Goal: Check status: Check status

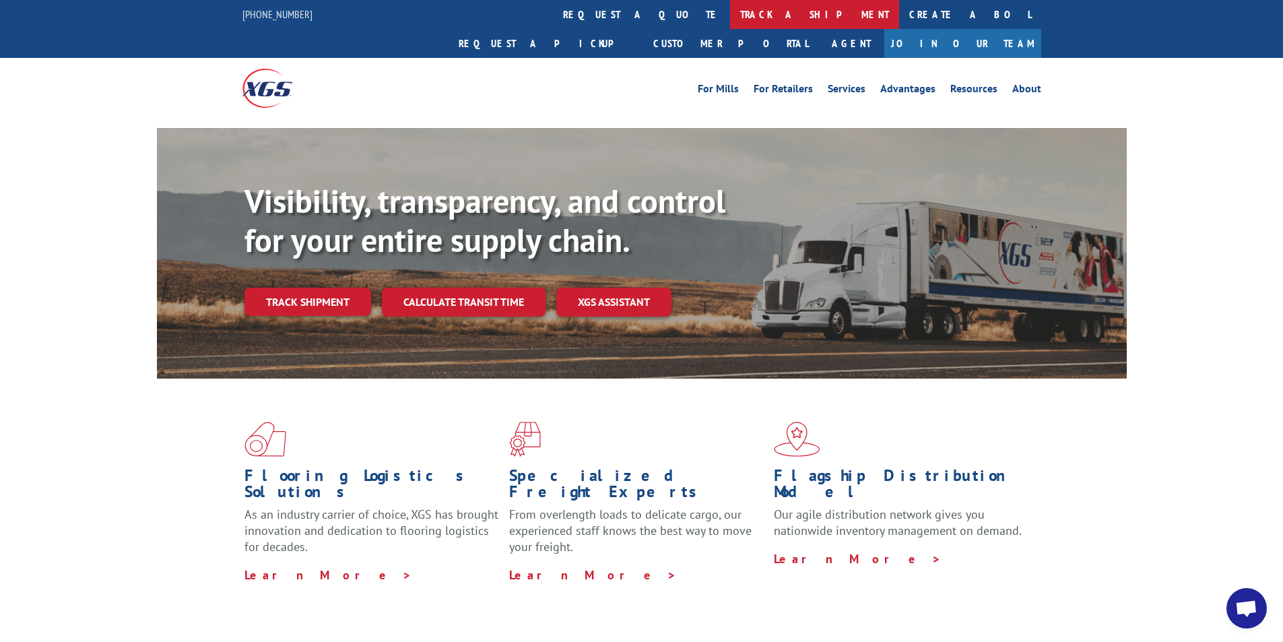
click at [730, 13] on link "track a shipment" at bounding box center [814, 14] width 169 height 29
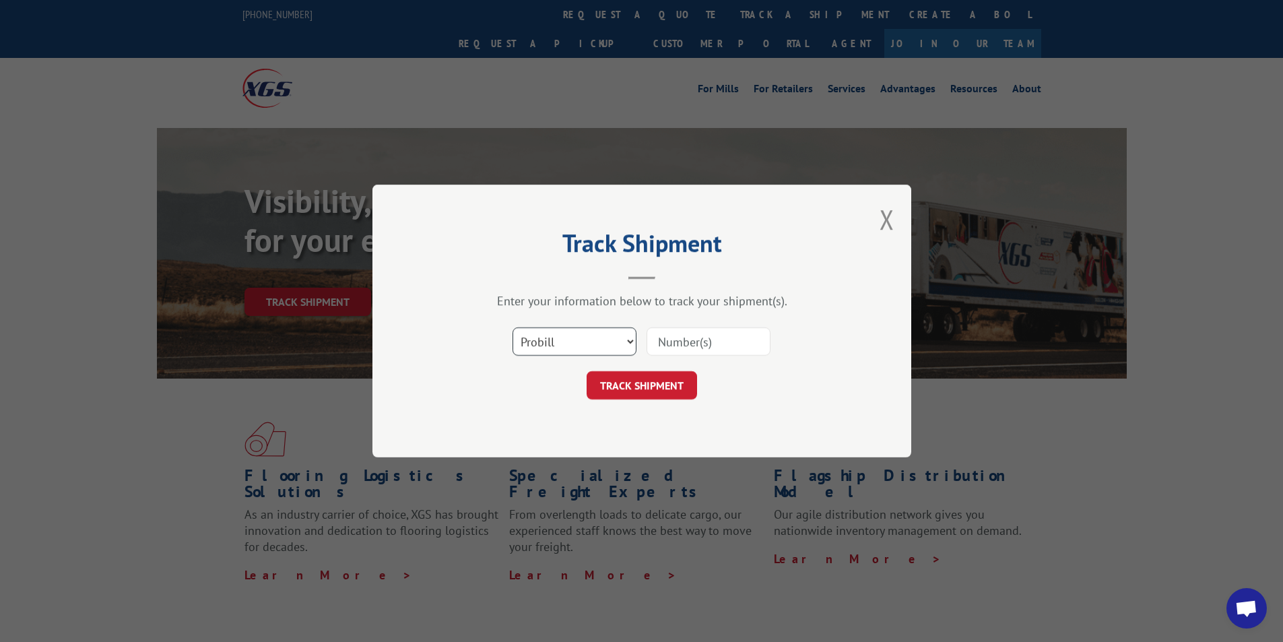
click at [630, 340] on select "Select category... Probill BOL PO" at bounding box center [575, 341] width 124 height 28
click at [692, 344] on input at bounding box center [709, 341] width 124 height 28
type input "3394518"
click at [647, 385] on button "TRACK SHIPMENT" at bounding box center [642, 385] width 110 height 28
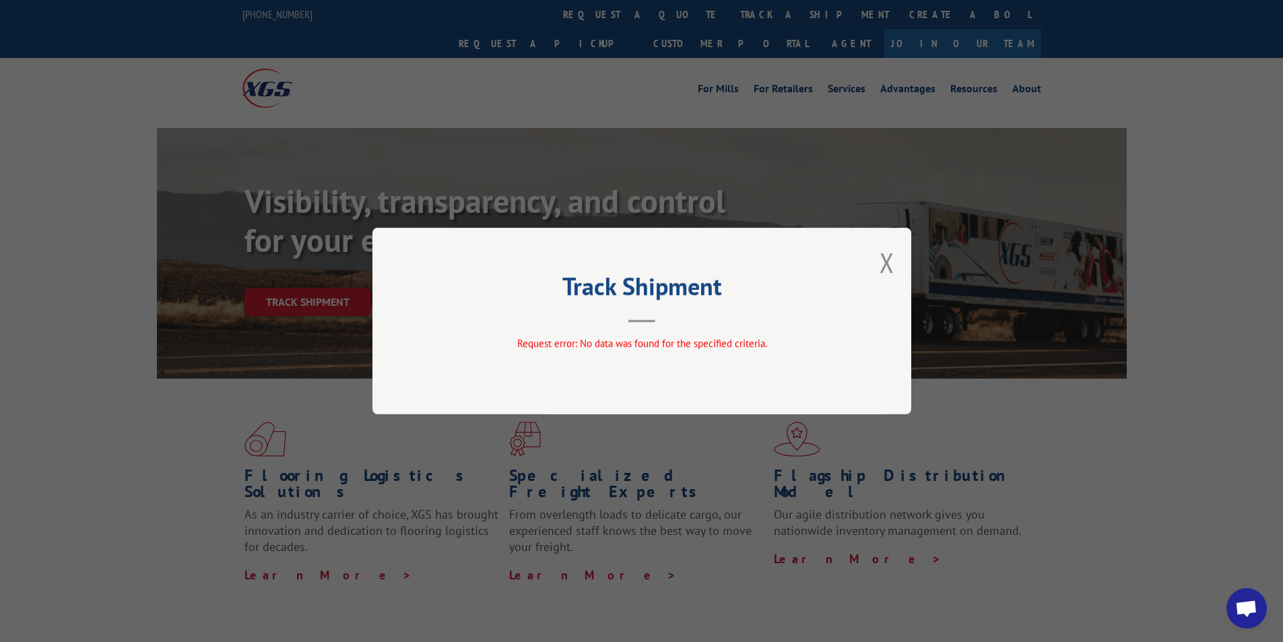
click at [649, 326] on div "Track Shipment Request error: No data was found for the specified criteria." at bounding box center [642, 321] width 539 height 187
click at [885, 263] on button "Close modal" at bounding box center [887, 263] width 15 height 36
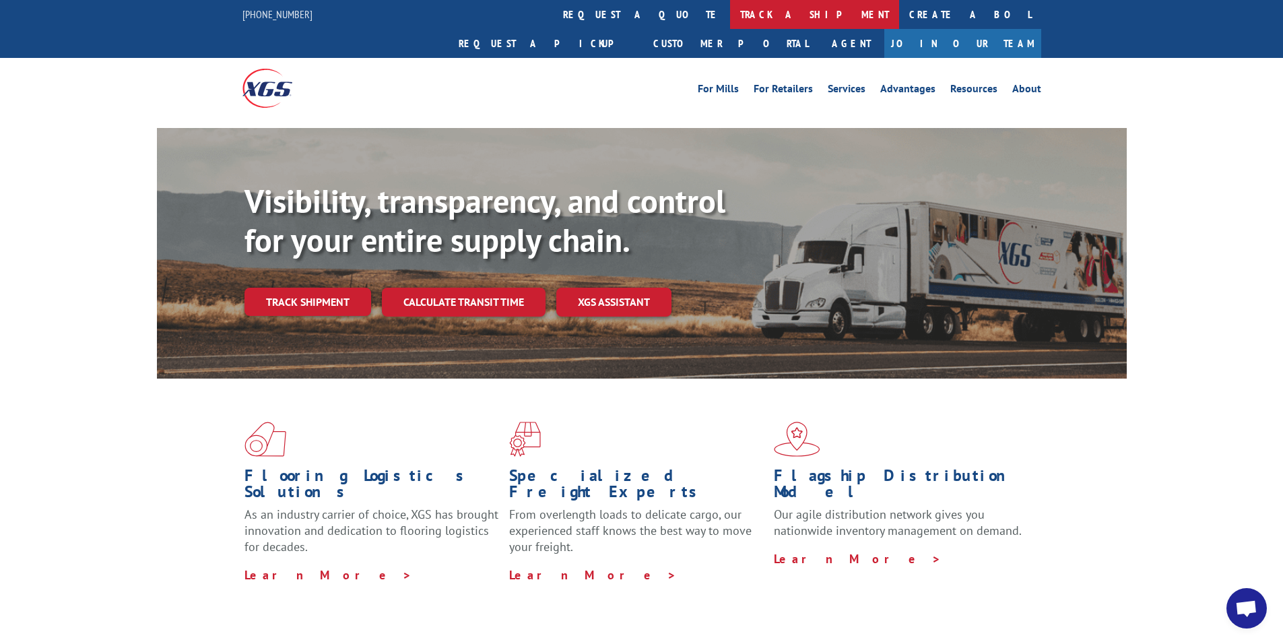
click at [730, 14] on link "track a shipment" at bounding box center [814, 14] width 169 height 29
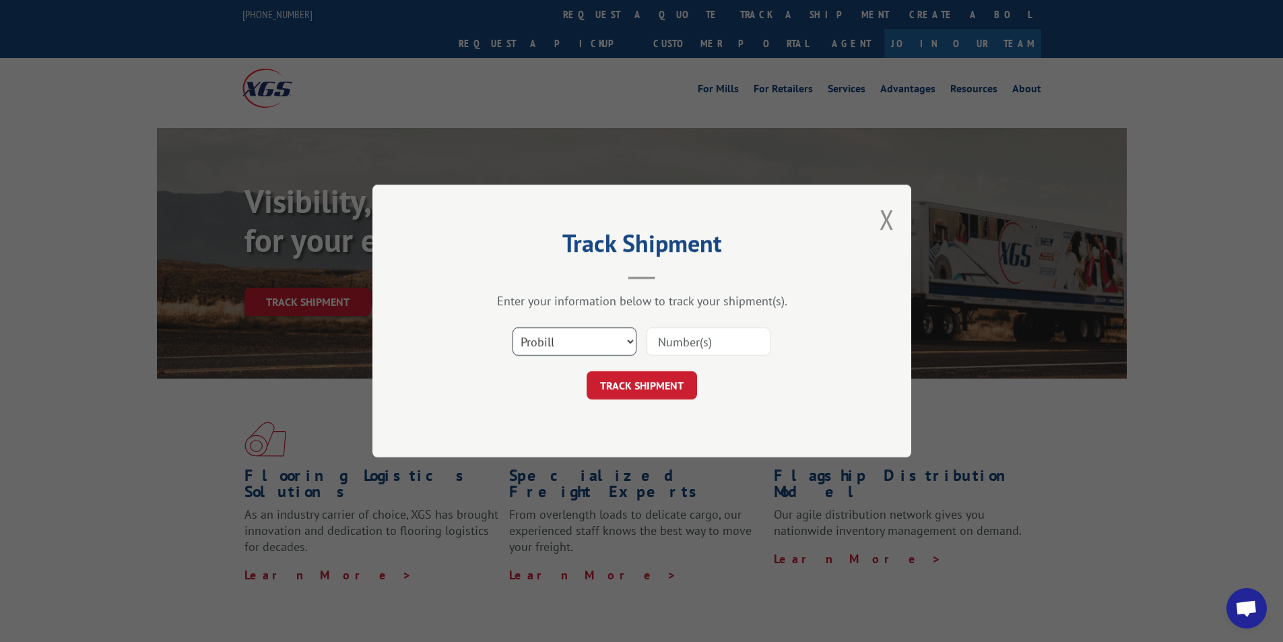
click at [631, 344] on select "Select category... Probill BOL PO" at bounding box center [575, 341] width 124 height 28
select select "bol"
click at [513, 327] on select "Select category... Probill BOL PO" at bounding box center [575, 341] width 124 height 28
click at [738, 336] on input at bounding box center [709, 341] width 124 height 28
type input "3394518"
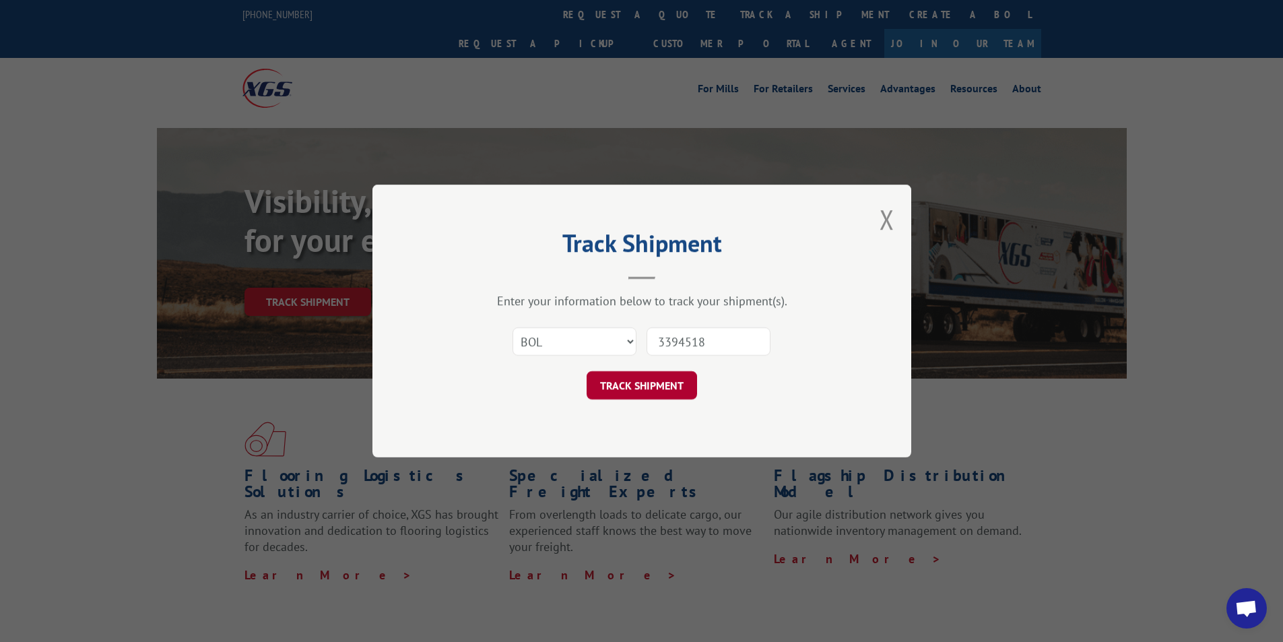
click at [615, 386] on button "TRACK SHIPMENT" at bounding box center [642, 385] width 110 height 28
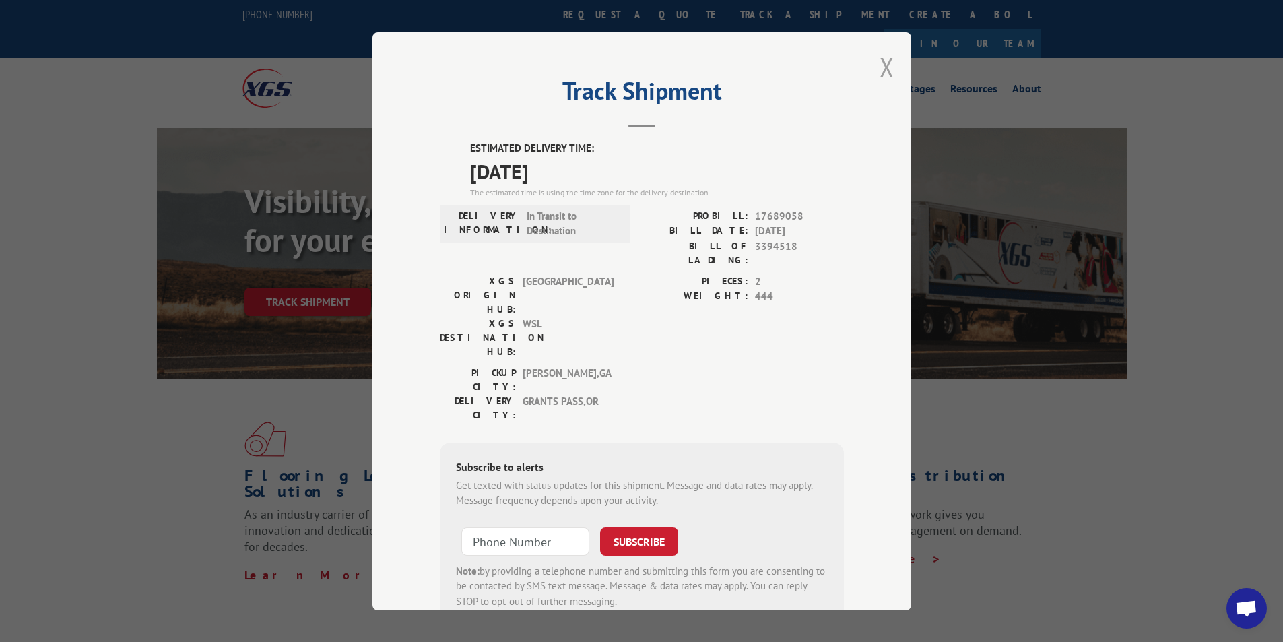
click at [884, 69] on button "Close modal" at bounding box center [887, 67] width 15 height 36
